Goal: Obtain resource: Obtain resource

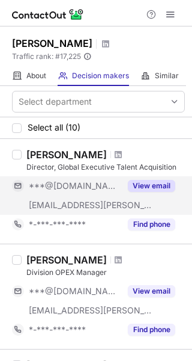
click at [168, 185] on button "View email" at bounding box center [151, 186] width 47 height 12
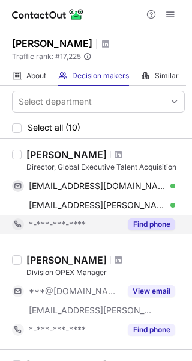
click at [164, 222] on button "Find phone" at bounding box center [151, 224] width 47 height 12
